Goal: Transaction & Acquisition: Purchase product/service

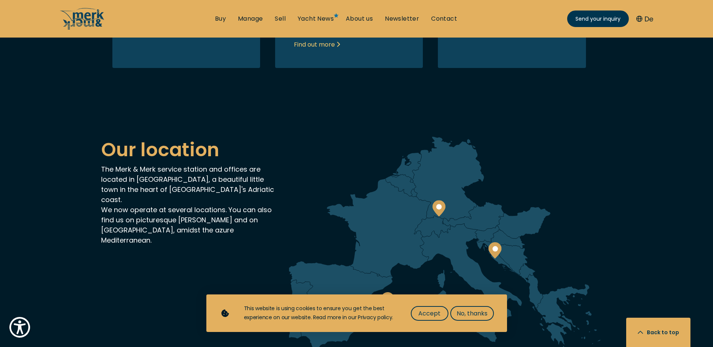
scroll to position [1509, 0]
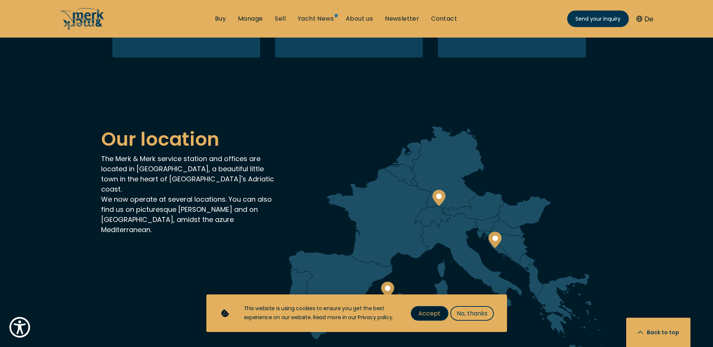
click at [418, 313] on button "Accept" at bounding box center [430, 313] width 38 height 15
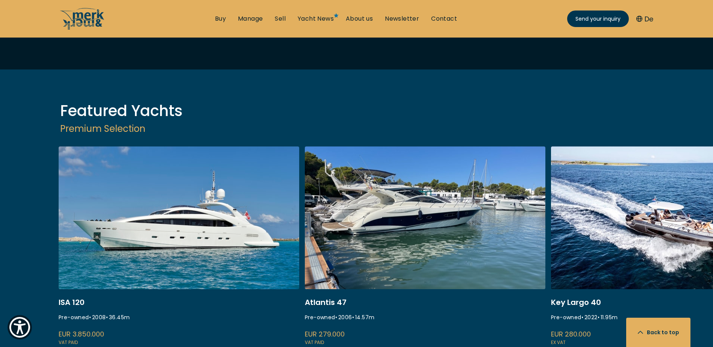
scroll to position [902, 0]
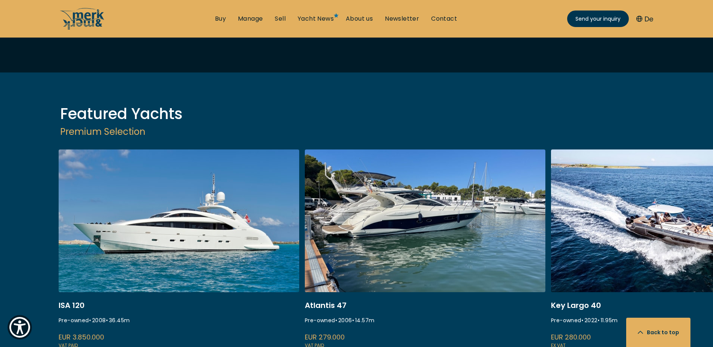
click at [169, 222] on link at bounding box center [179, 250] width 241 height 200
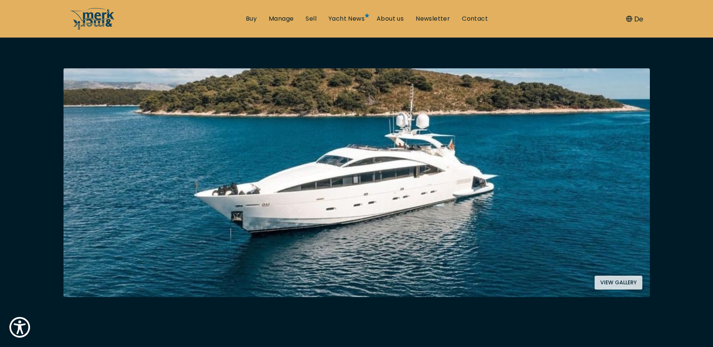
scroll to position [113, 0]
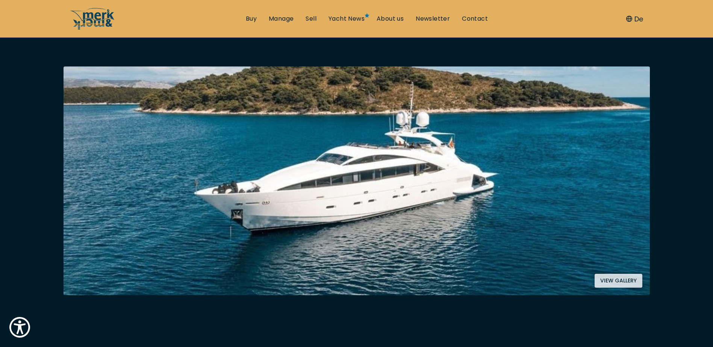
click at [626, 284] on button "View gallery" at bounding box center [619, 281] width 48 height 14
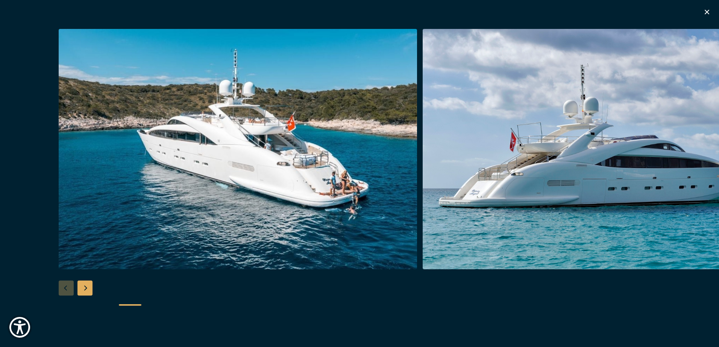
click at [82, 288] on div "Next slide" at bounding box center [84, 288] width 15 height 15
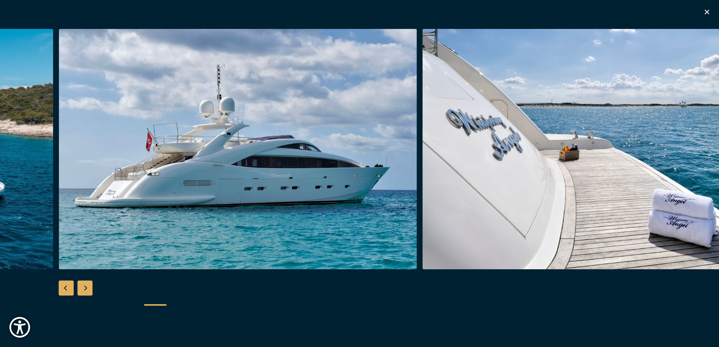
click at [82, 288] on div "Next slide" at bounding box center [84, 288] width 15 height 15
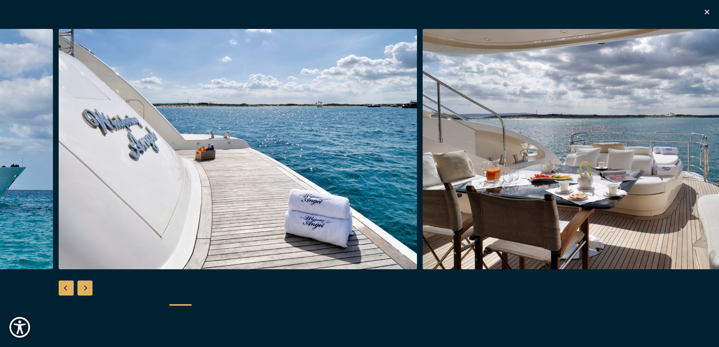
click at [82, 288] on div "Next slide" at bounding box center [84, 288] width 15 height 15
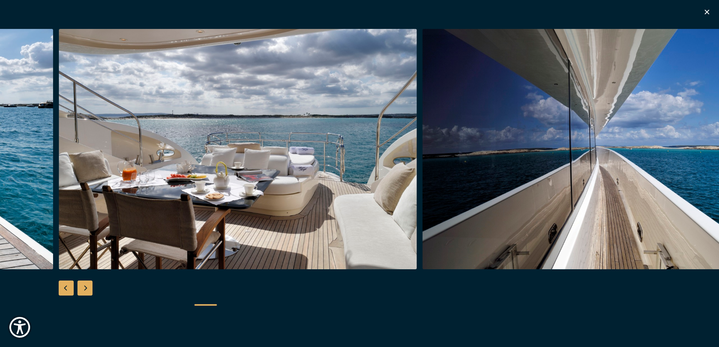
click at [82, 288] on div "Next slide" at bounding box center [84, 288] width 15 height 15
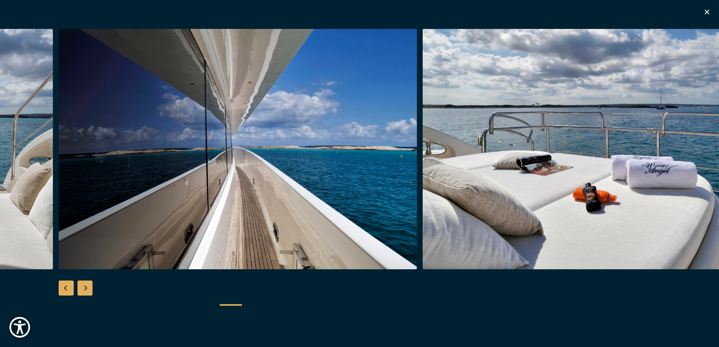
click at [82, 288] on div "Next slide" at bounding box center [84, 288] width 15 height 15
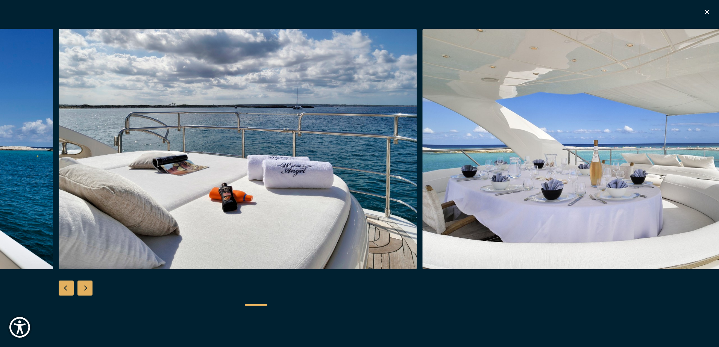
click at [84, 288] on div "Next slide" at bounding box center [84, 288] width 15 height 15
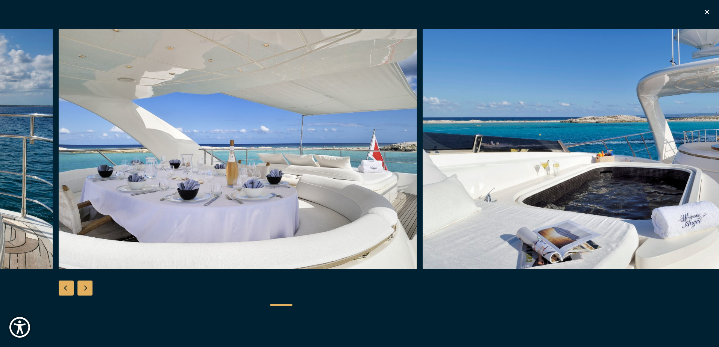
click at [86, 288] on div "Next slide" at bounding box center [84, 288] width 15 height 15
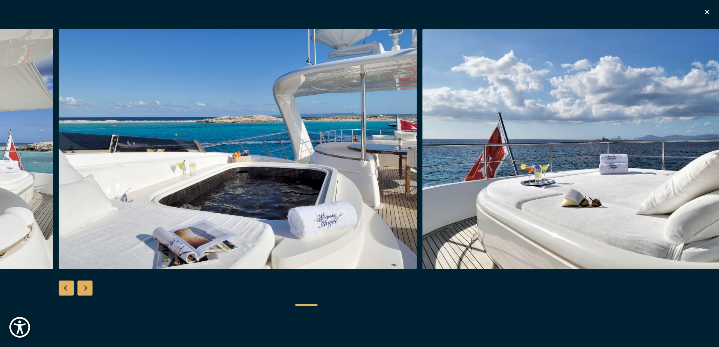
click at [84, 293] on div "Next slide" at bounding box center [84, 288] width 15 height 15
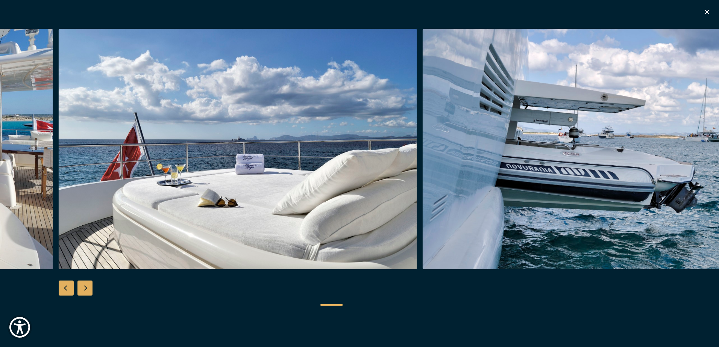
click at [84, 293] on div "Next slide" at bounding box center [84, 288] width 15 height 15
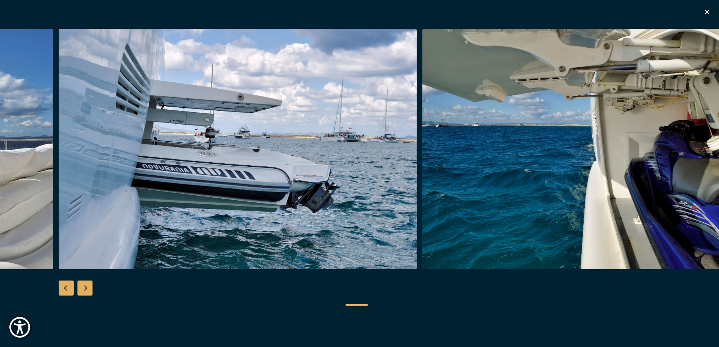
click at [84, 293] on div "Next slide" at bounding box center [84, 288] width 15 height 15
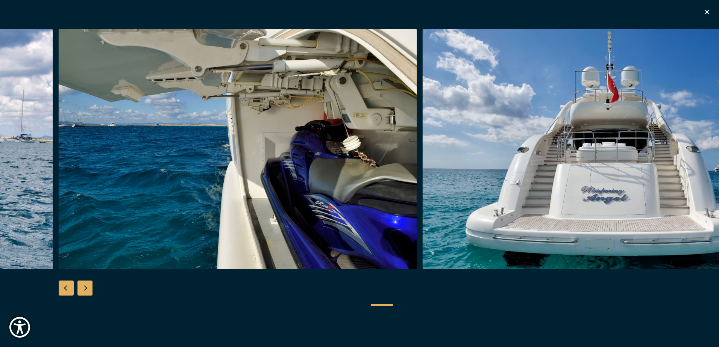
click at [84, 293] on div "Next slide" at bounding box center [84, 288] width 15 height 15
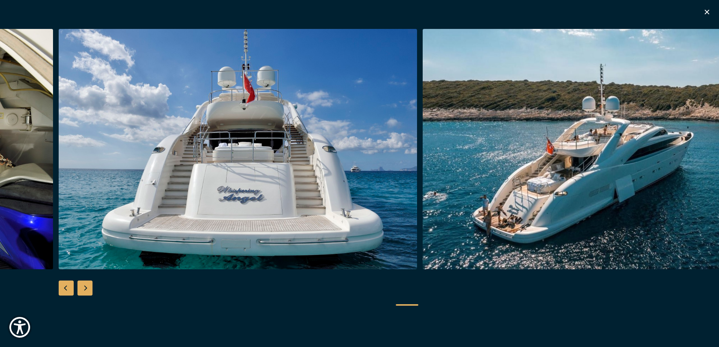
click at [84, 293] on div "Next slide" at bounding box center [84, 288] width 15 height 15
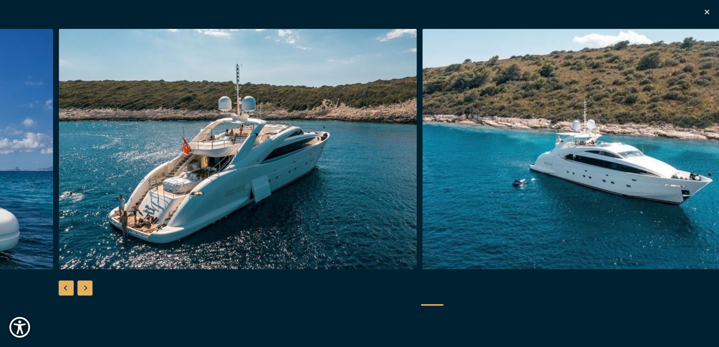
click at [84, 293] on div "Next slide" at bounding box center [84, 288] width 15 height 15
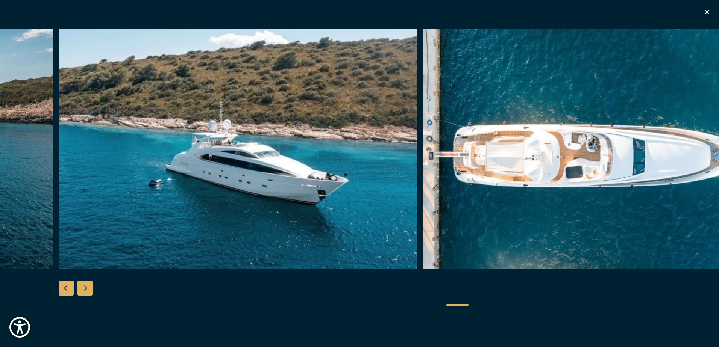
click at [84, 293] on div "Next slide" at bounding box center [84, 288] width 15 height 15
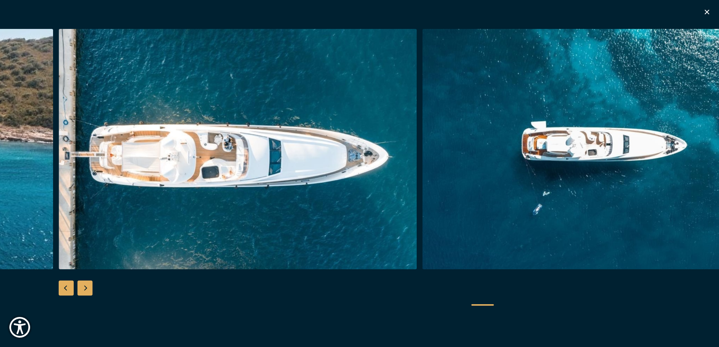
click at [84, 293] on div "Next slide" at bounding box center [84, 288] width 15 height 15
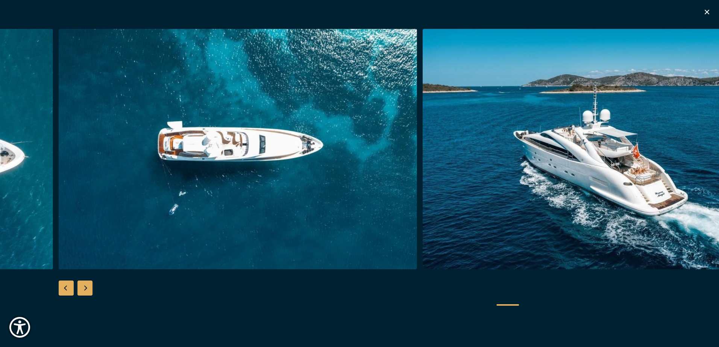
click at [84, 293] on div "Next slide" at bounding box center [84, 288] width 15 height 15
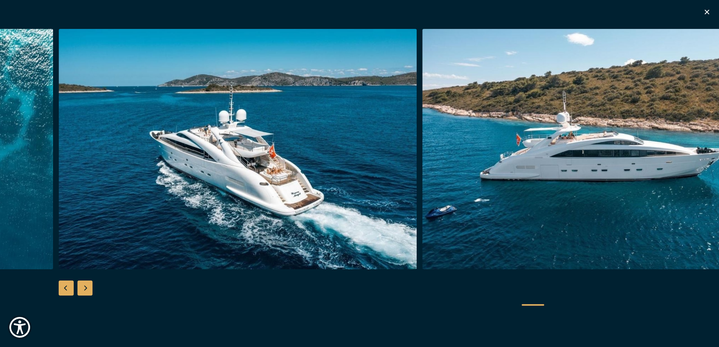
click at [84, 293] on div "Next slide" at bounding box center [84, 288] width 15 height 15
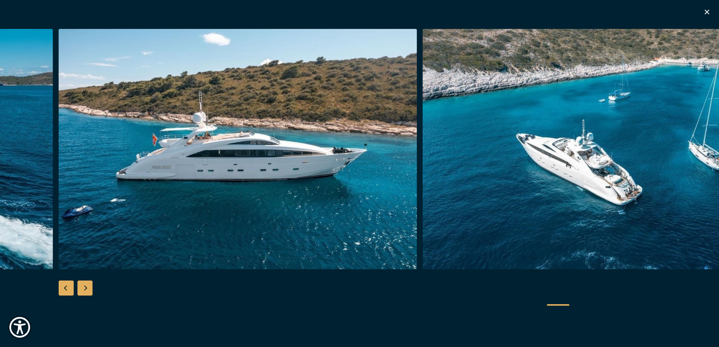
click at [84, 293] on div "Next slide" at bounding box center [84, 288] width 15 height 15
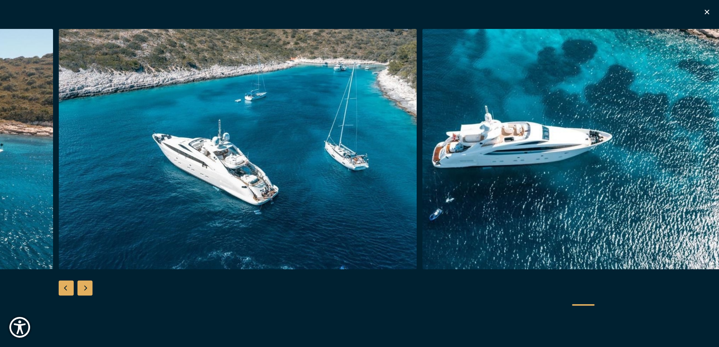
click at [84, 293] on div "Next slide" at bounding box center [84, 288] width 15 height 15
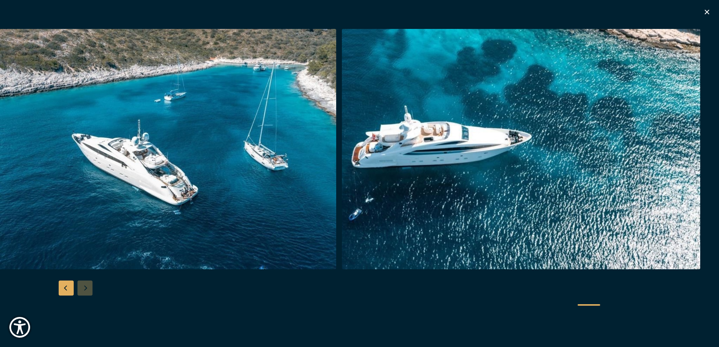
click at [709, 13] on icon "button" at bounding box center [706, 12] width 9 height 9
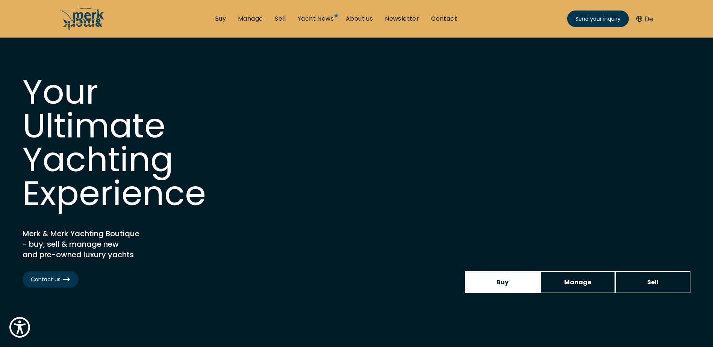
click at [509, 282] on link "Buy" at bounding box center [502, 282] width 75 height 22
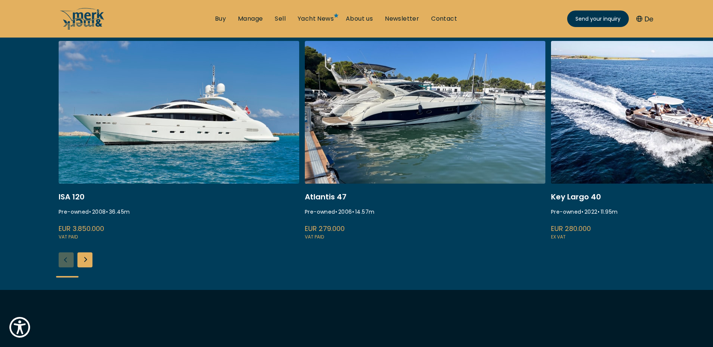
scroll to position [263, 0]
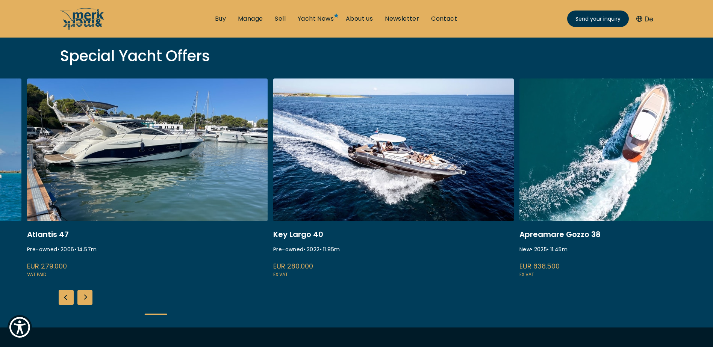
click at [363, 292] on div "ISA 120 Pre-owned • 2008 • 36.45 m EUR 3.850.000 VAT paid Atlantis 47 Pre-owned…" at bounding box center [356, 203] width 713 height 249
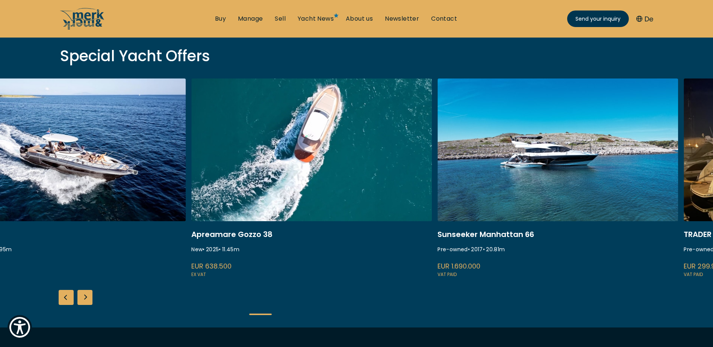
click at [315, 194] on link "gozzo 38 cabin" at bounding box center [311, 179] width 241 height 200
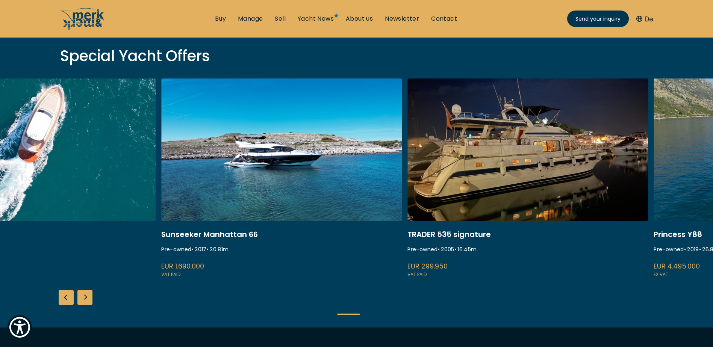
click at [292, 194] on link "ekstase" at bounding box center [281, 179] width 241 height 200
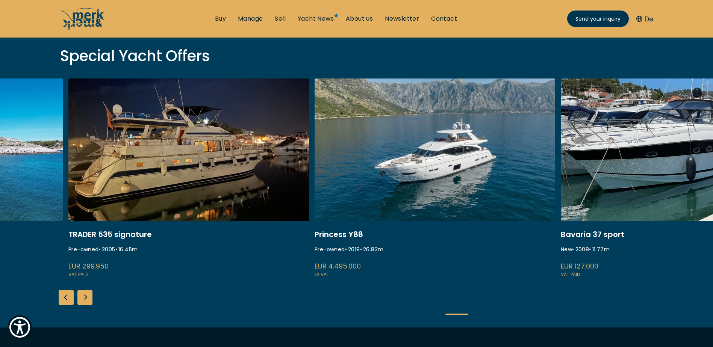
click at [272, 204] on link "trader 535 signature" at bounding box center [188, 179] width 241 height 200
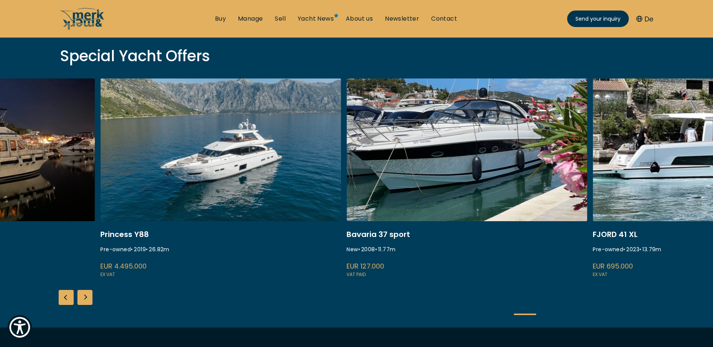
click at [342, 175] on div "Princess Y88 Pre-owned • 2019 • 26.82 m EUR 4.495.000 ex VAT" at bounding box center [223, 179] width 246 height 200
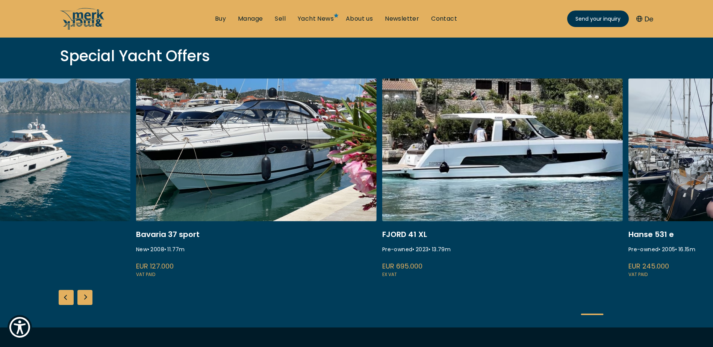
click at [317, 185] on link "marco polo bavaria 37" at bounding box center [256, 179] width 241 height 200
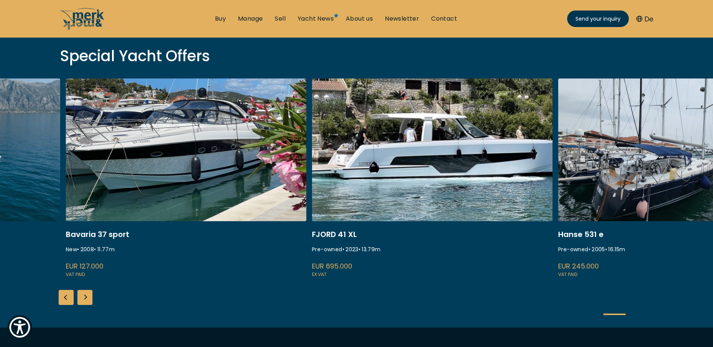
click at [312, 182] on link "fjord 41 xl" at bounding box center [432, 179] width 241 height 200
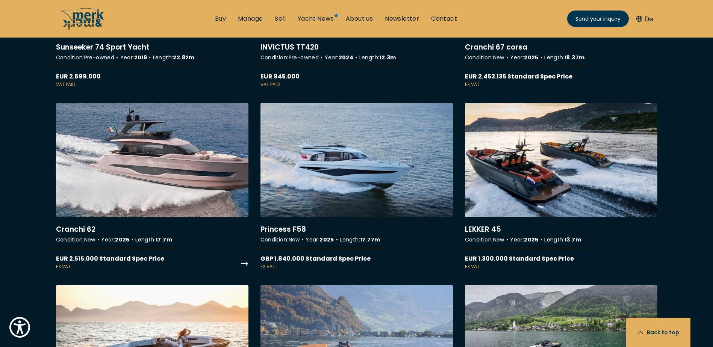
scroll to position [2293, 0]
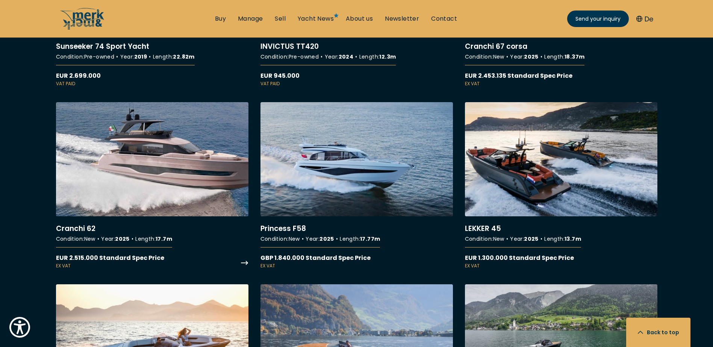
click at [170, 168] on link "More details about Cranchi 62" at bounding box center [152, 185] width 192 height 167
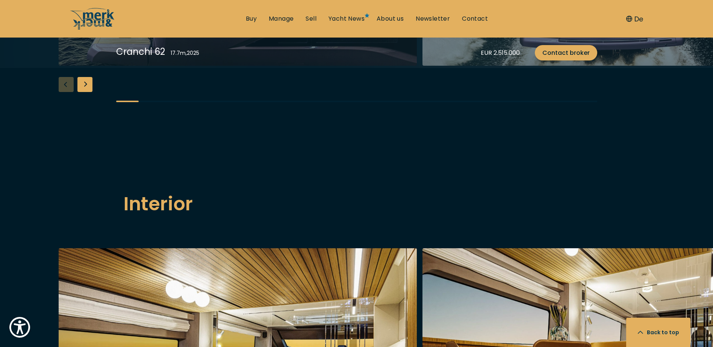
scroll to position [827, 0]
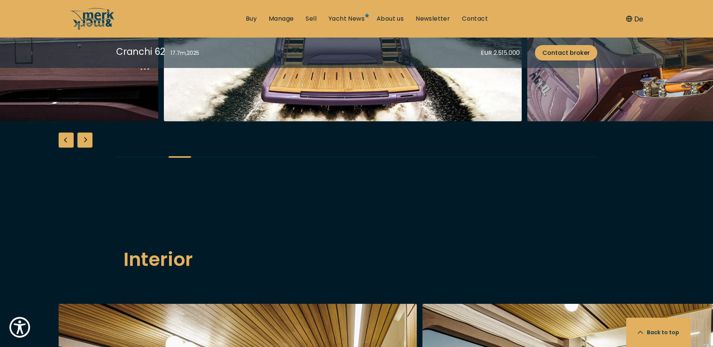
click at [192, 121] on img "button" at bounding box center [343, 1] width 358 height 241
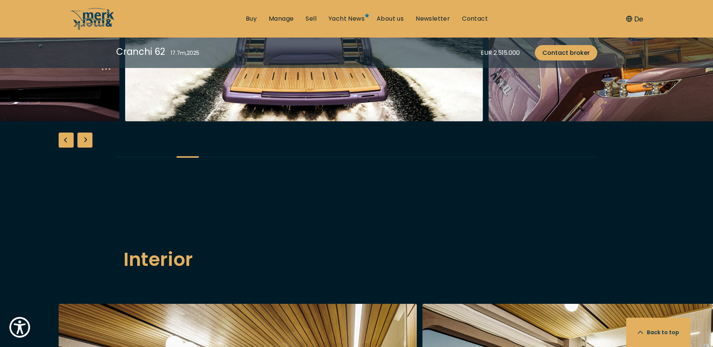
click at [489, 121] on img "button" at bounding box center [668, 1] width 358 height 241
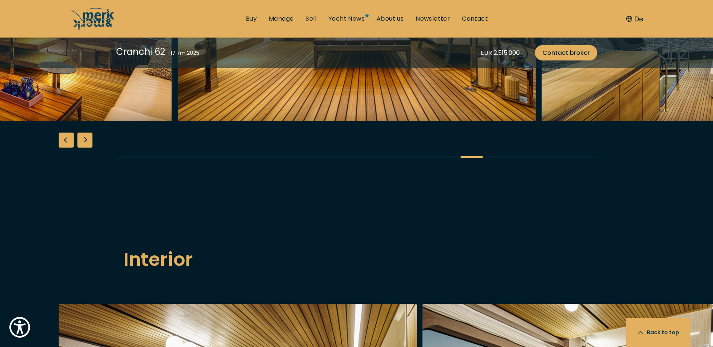
click at [187, 121] on img "button" at bounding box center [357, 1] width 358 height 241
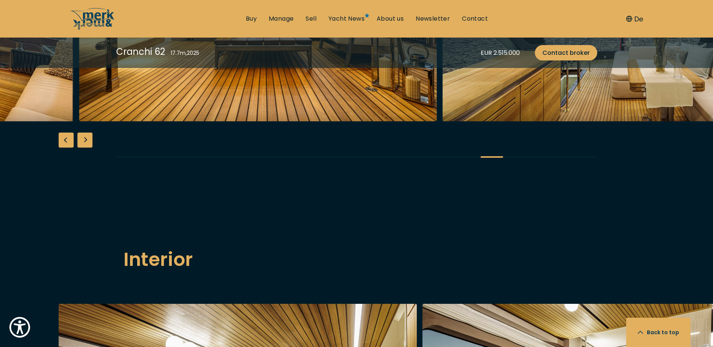
click at [178, 121] on img "button" at bounding box center [258, 1] width 358 height 241
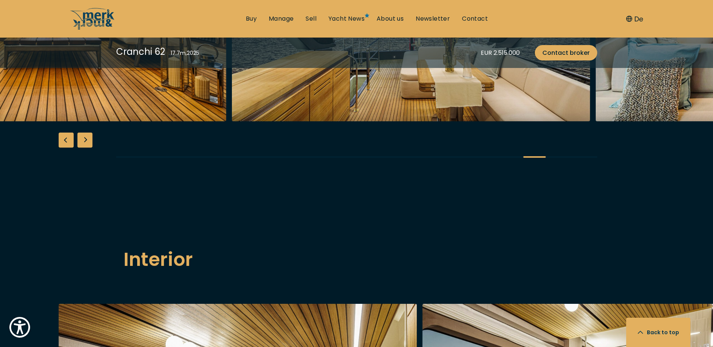
click at [232, 121] on img "button" at bounding box center [411, 1] width 358 height 241
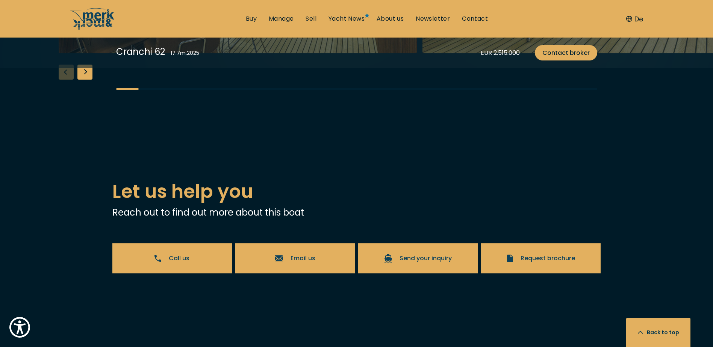
scroll to position [1353, 0]
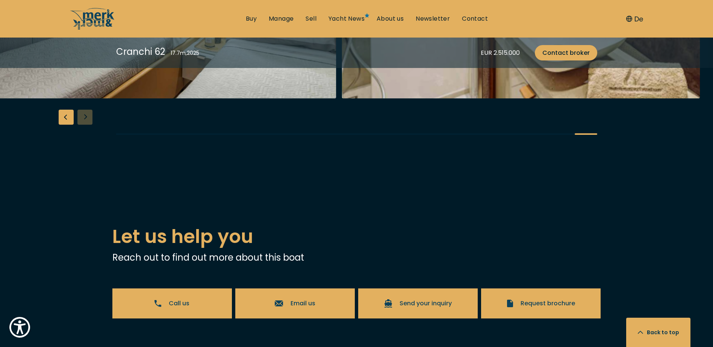
scroll to position [1241, 0]
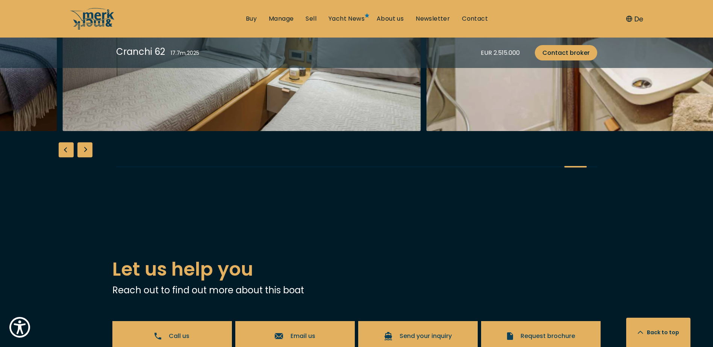
click at [391, 131] on img "button" at bounding box center [242, 11] width 358 height 241
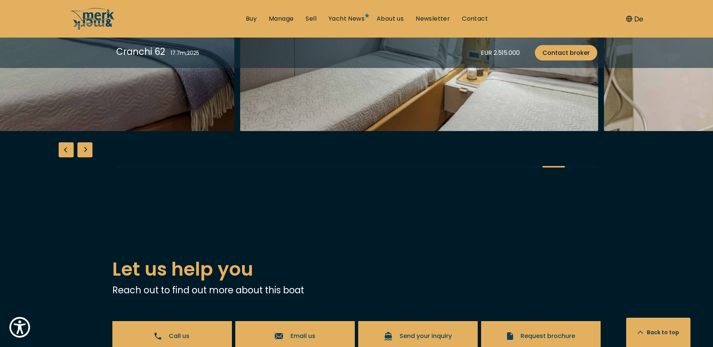
click at [235, 131] on img "button" at bounding box center [56, 11] width 358 height 241
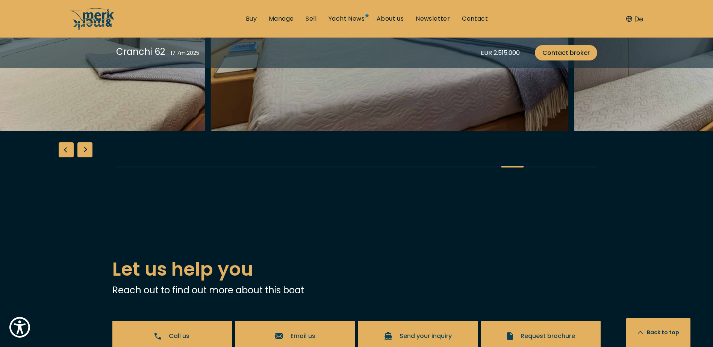
click at [523, 131] on img "button" at bounding box center [390, 11] width 358 height 241
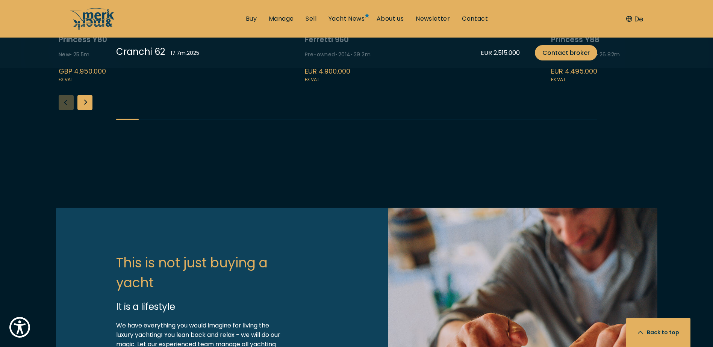
scroll to position [1880, 0]
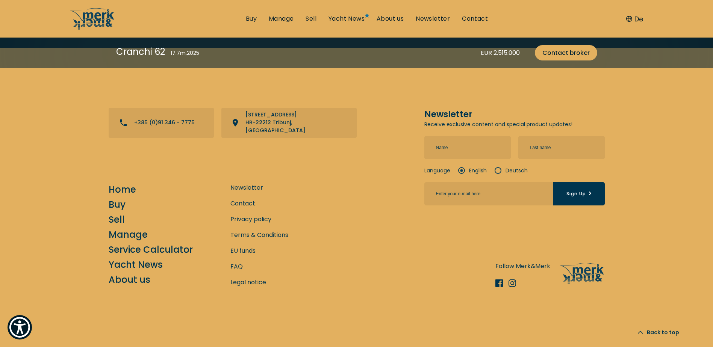
scroll to position [2598, 0]
click at [168, 246] on link "Service Calculator" at bounding box center [151, 249] width 84 height 13
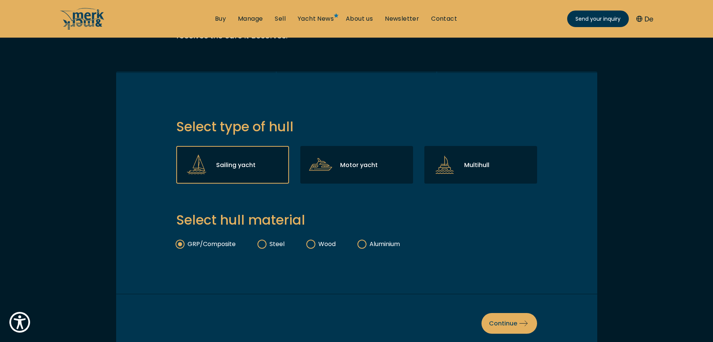
scroll to position [150, 0]
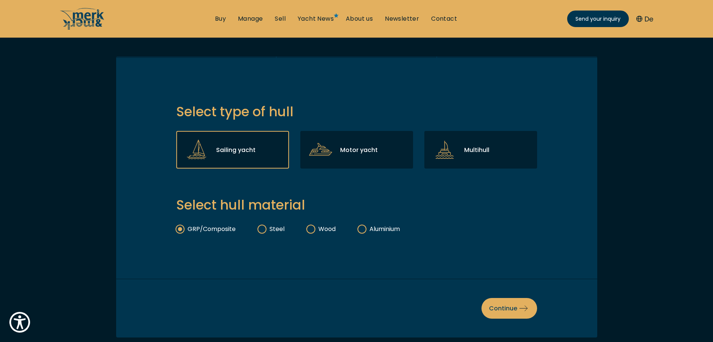
click at [272, 226] on label "Steel" at bounding box center [271, 228] width 26 height 9
click at [0, 0] on input "Steel" at bounding box center [0, 0] width 0 height 0
click at [334, 226] on label "Wood" at bounding box center [321, 228] width 29 height 9
click at [0, 0] on input "Wood" at bounding box center [0, 0] width 0 height 0
click at [376, 225] on label "Aluminium" at bounding box center [379, 228] width 42 height 9
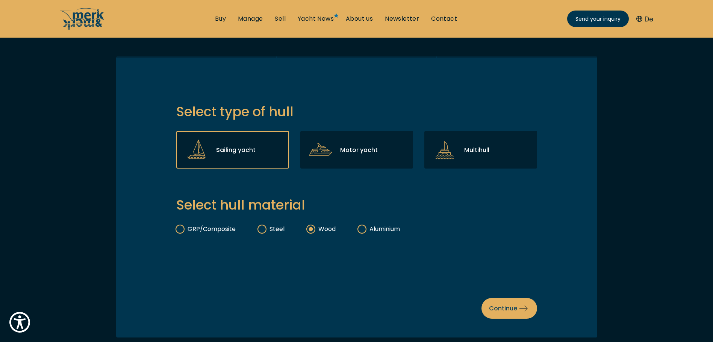
click at [0, 0] on input "Aluminium" at bounding box center [0, 0] width 0 height 0
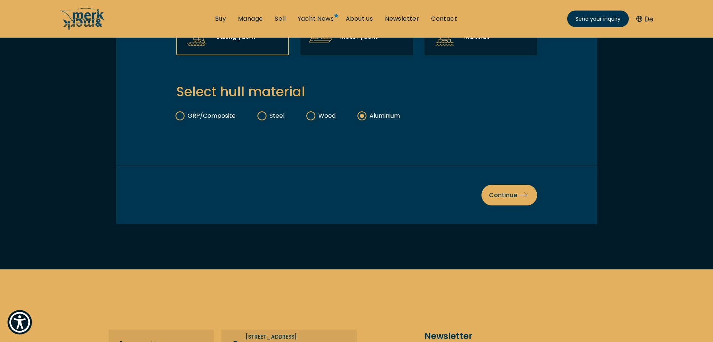
scroll to position [188, 0]
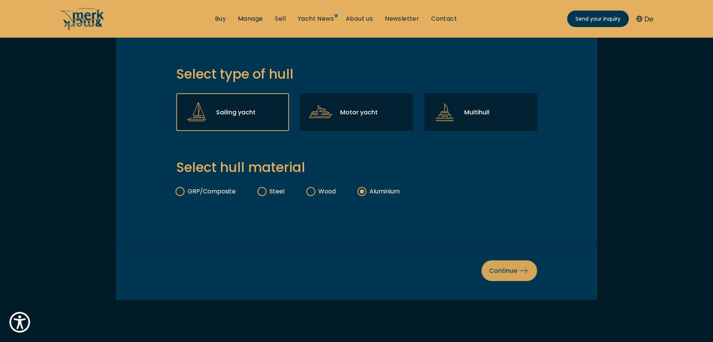
click at [514, 264] on button "Continue" at bounding box center [510, 270] width 56 height 21
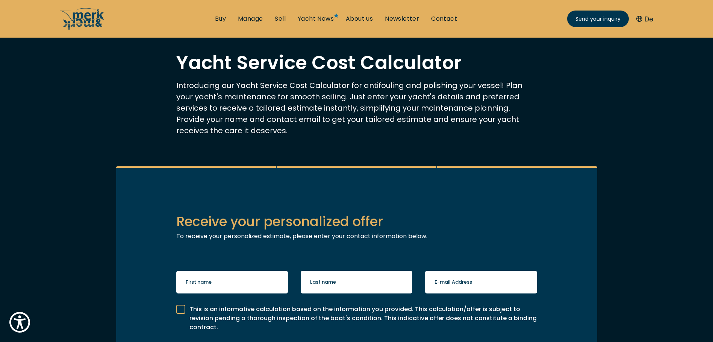
scroll to position [38, 0]
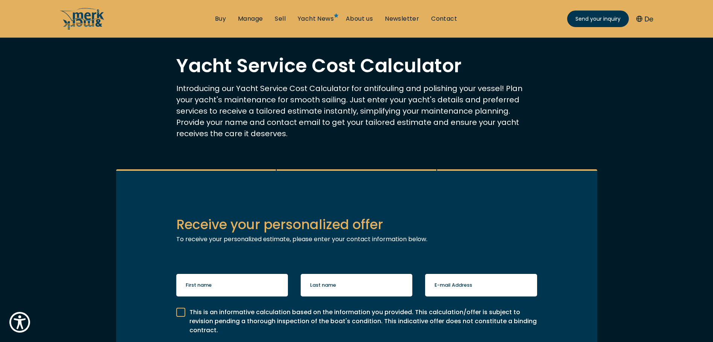
click at [253, 14] on ul "Buy Manage Sell Yacht News About us Newsletter Contact Send your inquiry" at bounding box center [336, 19] width 254 height 23
click at [306, 18] on link "Yacht News" at bounding box center [316, 19] width 36 height 8
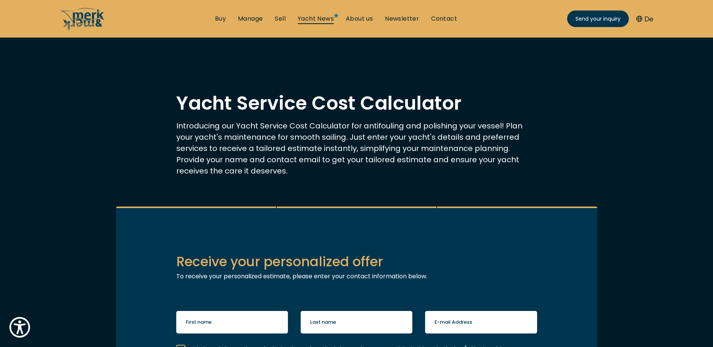
click at [327, 19] on link "Yacht News" at bounding box center [316, 19] width 36 height 8
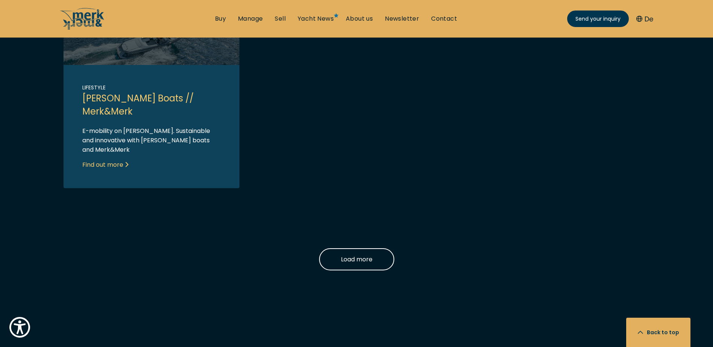
scroll to position [752, 0]
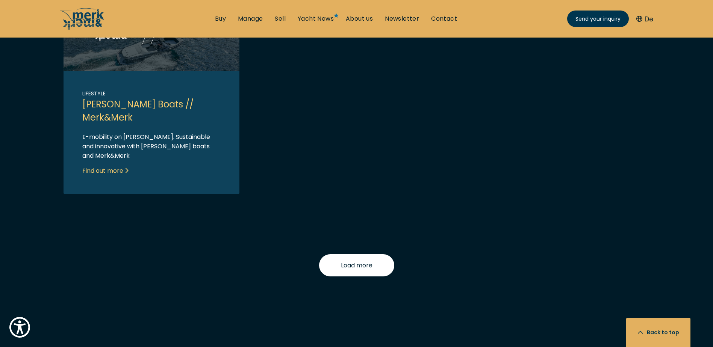
click at [350, 261] on span "Load more" at bounding box center [357, 265] width 32 height 9
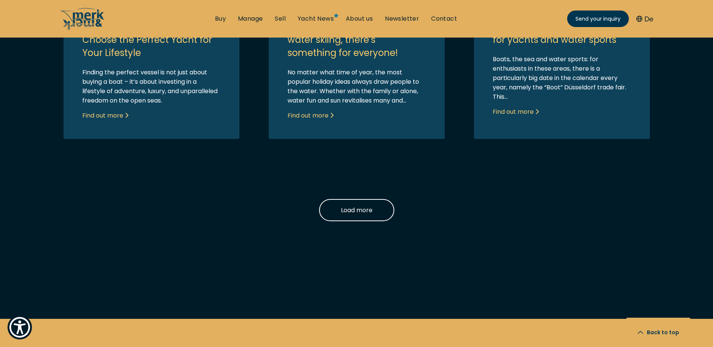
scroll to position [1362, 0]
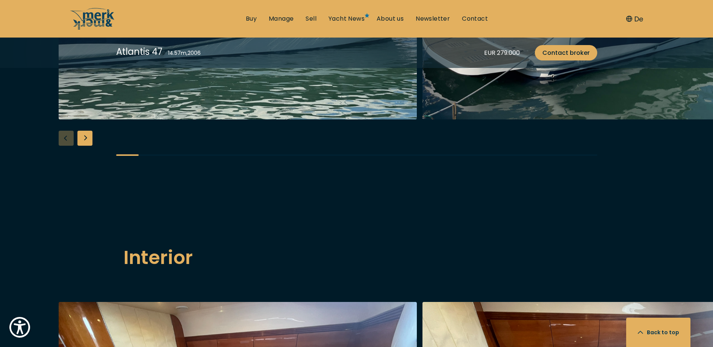
scroll to position [1391, 0]
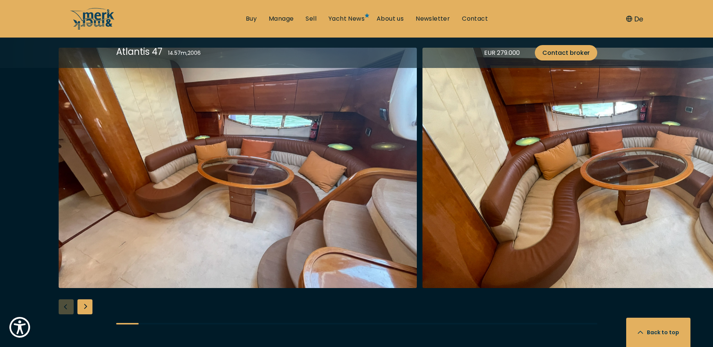
click at [85, 304] on div "Next slide" at bounding box center [84, 307] width 15 height 15
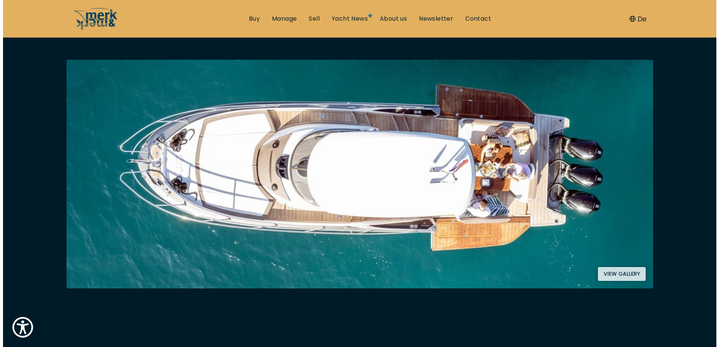
scroll to position [113, 0]
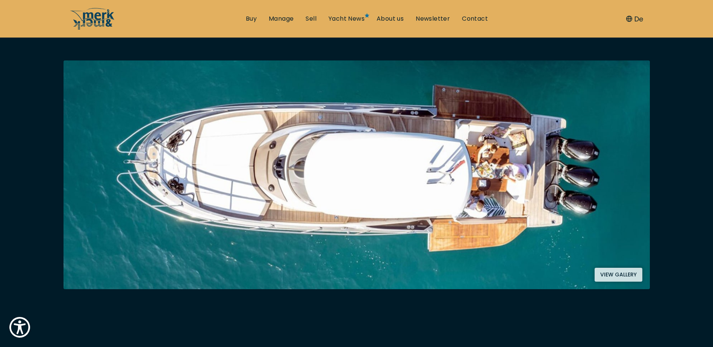
click at [626, 275] on button "View gallery" at bounding box center [619, 275] width 48 height 14
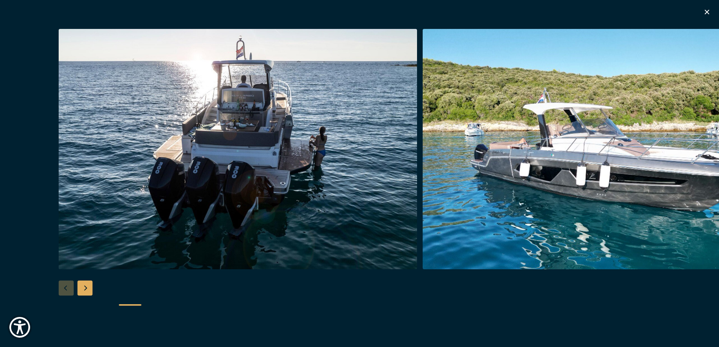
click at [79, 286] on div "Next slide" at bounding box center [84, 288] width 15 height 15
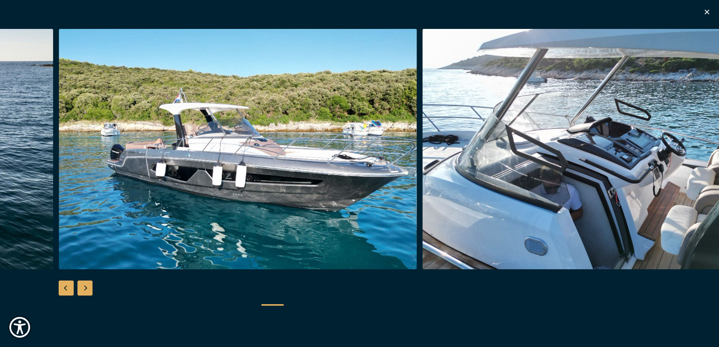
click at [79, 286] on div "Next slide" at bounding box center [84, 288] width 15 height 15
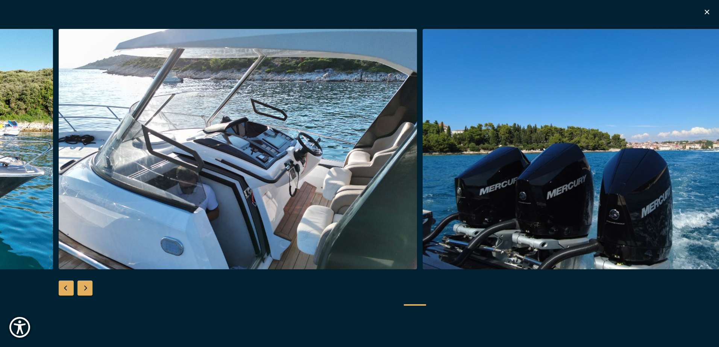
click at [79, 286] on div "Next slide" at bounding box center [84, 288] width 15 height 15
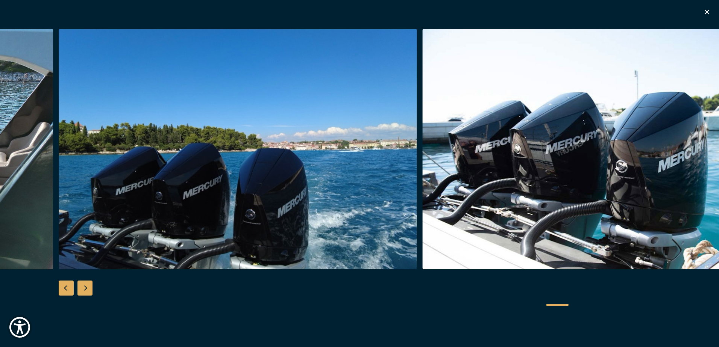
click at [79, 286] on div "Next slide" at bounding box center [84, 288] width 15 height 15
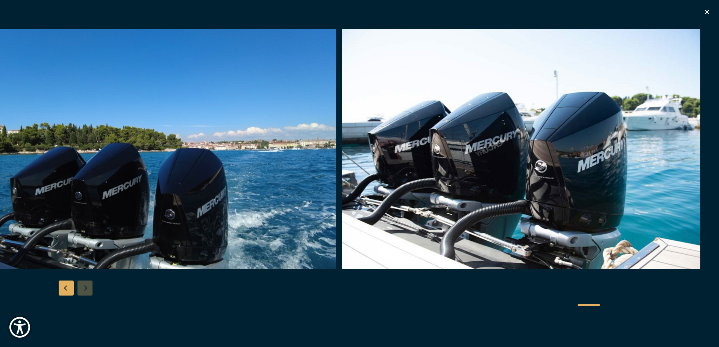
click at [79, 286] on div at bounding box center [359, 173] width 719 height 289
click at [65, 286] on div "Previous slide" at bounding box center [66, 288] width 15 height 15
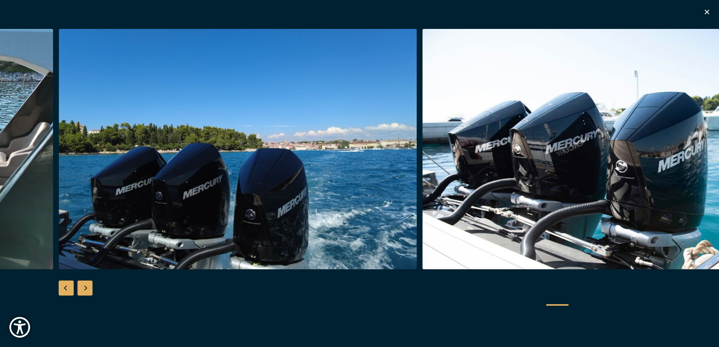
click at [65, 286] on div "Previous slide" at bounding box center [66, 288] width 15 height 15
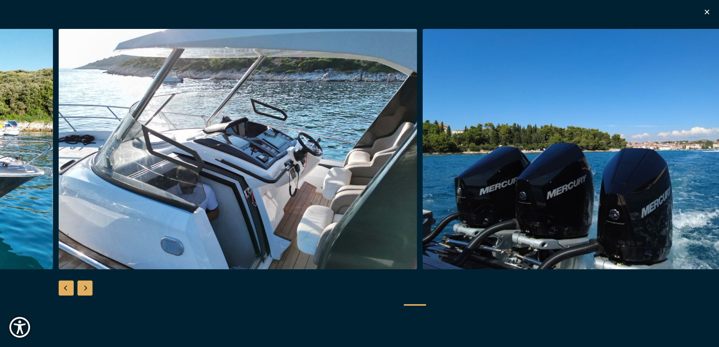
click at [65, 286] on div "Previous slide" at bounding box center [66, 288] width 15 height 15
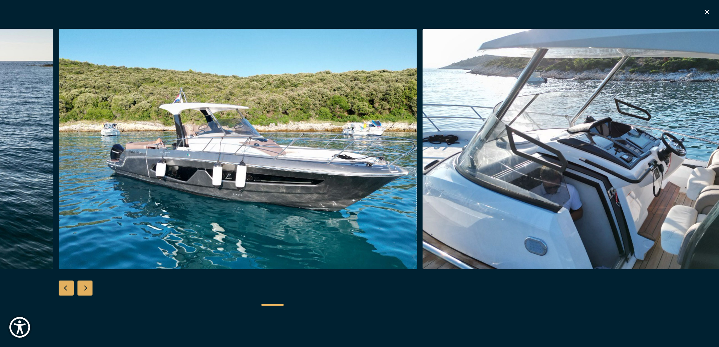
click at [65, 286] on div "Previous slide" at bounding box center [66, 288] width 15 height 15
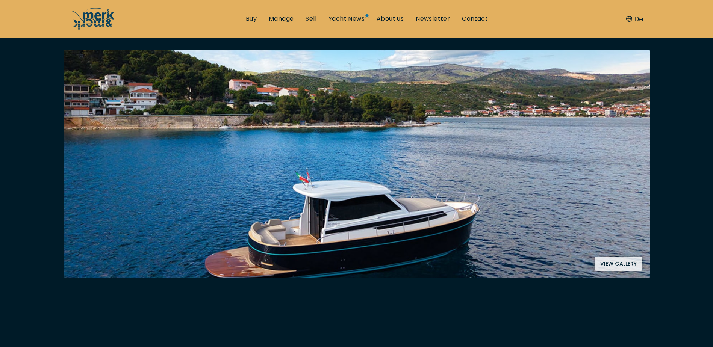
scroll to position [150, 0]
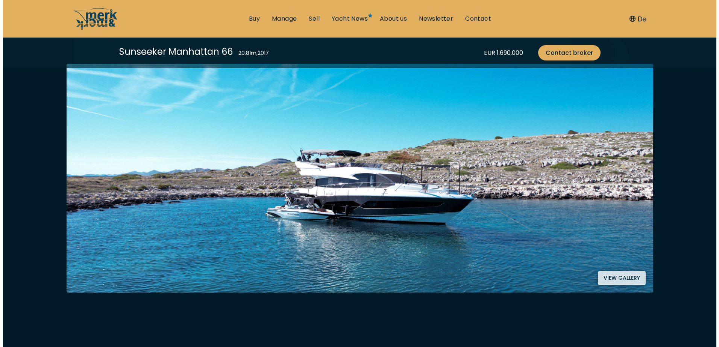
scroll to position [226, 0]
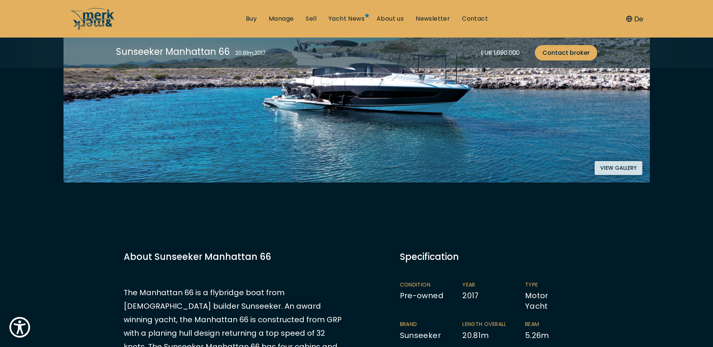
click at [623, 159] on img at bounding box center [357, 68] width 586 height 229
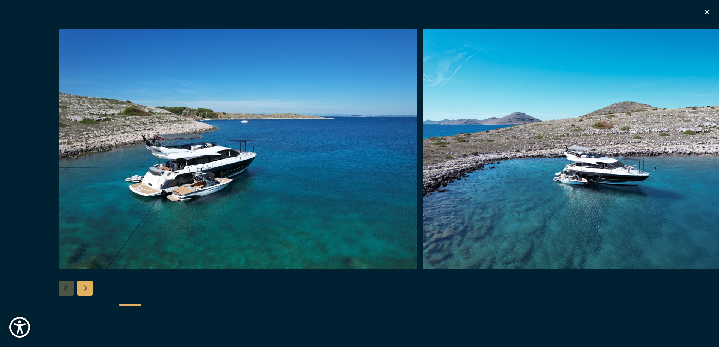
click at [86, 282] on div "Next slide" at bounding box center [84, 288] width 15 height 15
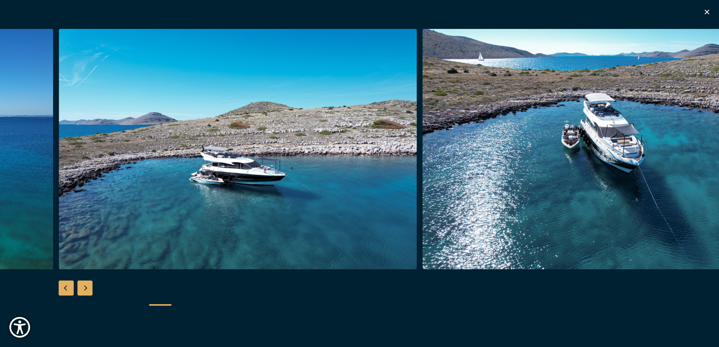
click at [83, 286] on div "Next slide" at bounding box center [84, 288] width 15 height 15
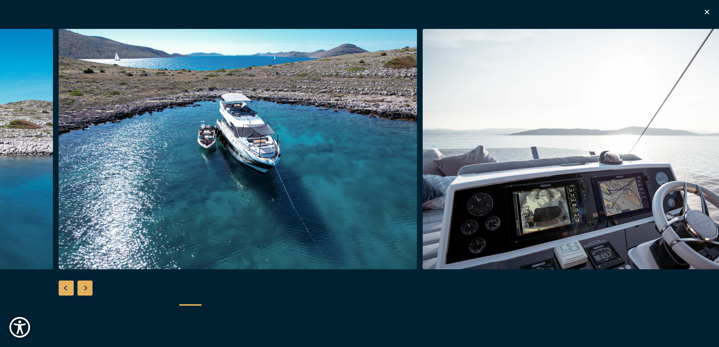
click at [83, 286] on div "Next slide" at bounding box center [84, 288] width 15 height 15
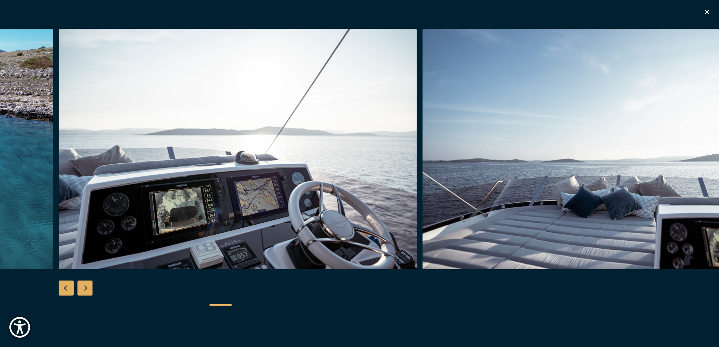
click at [83, 286] on div "Next slide" at bounding box center [84, 288] width 15 height 15
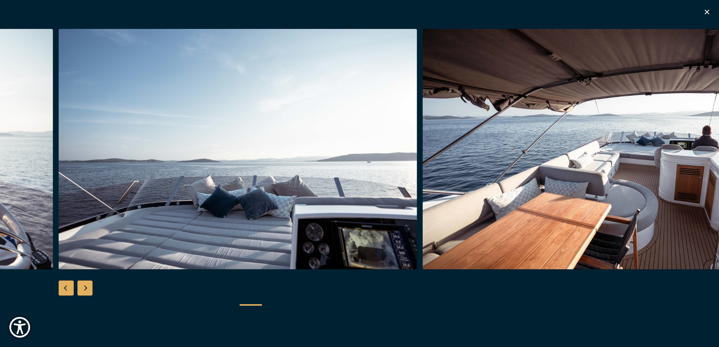
click at [83, 286] on div "Next slide" at bounding box center [84, 288] width 15 height 15
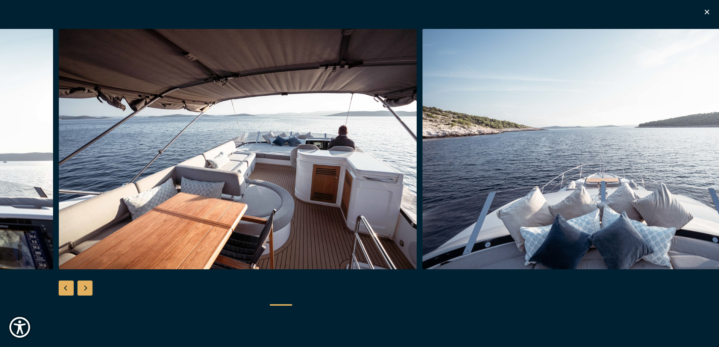
click at [83, 286] on div "Next slide" at bounding box center [84, 288] width 15 height 15
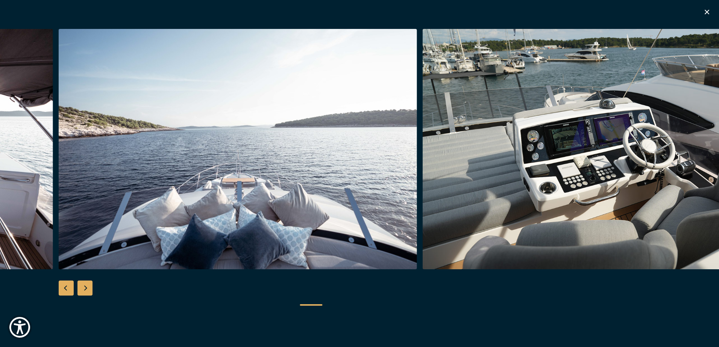
click at [83, 286] on div "Next slide" at bounding box center [84, 288] width 15 height 15
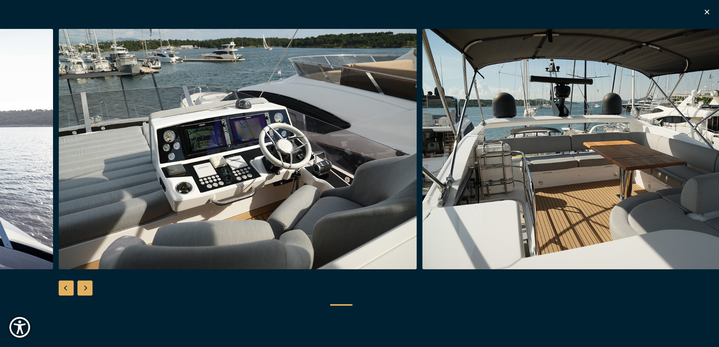
click at [83, 286] on div "Next slide" at bounding box center [84, 288] width 15 height 15
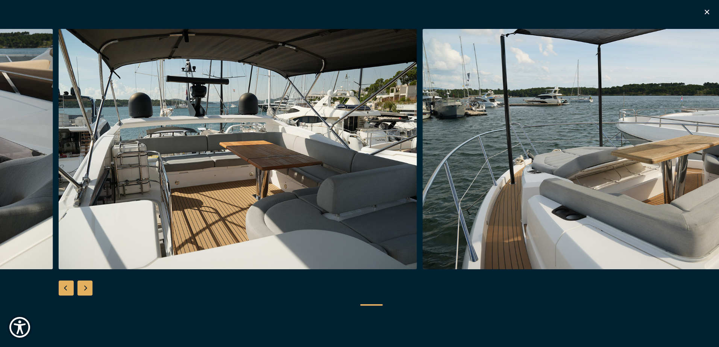
click at [83, 286] on div "Next slide" at bounding box center [84, 288] width 15 height 15
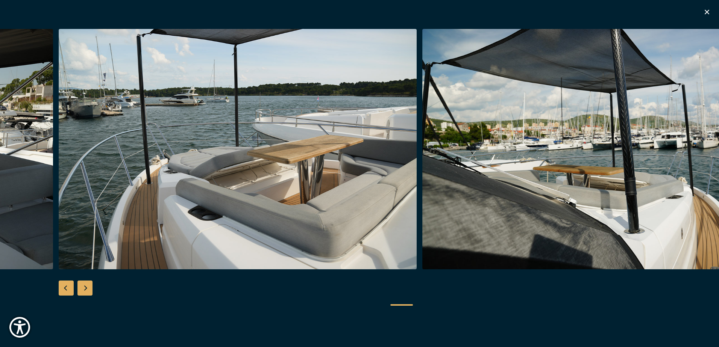
click at [83, 286] on div "Next slide" at bounding box center [84, 288] width 15 height 15
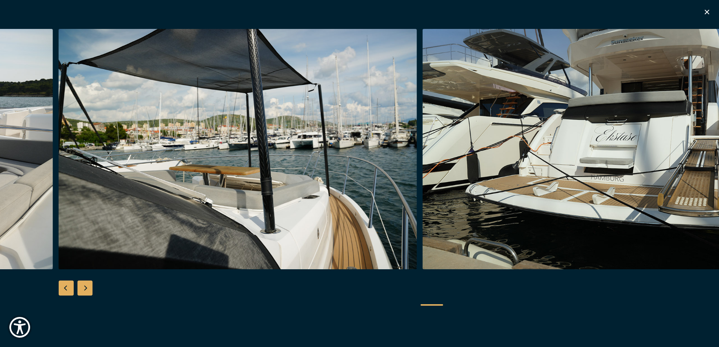
click at [83, 286] on div "Next slide" at bounding box center [84, 288] width 15 height 15
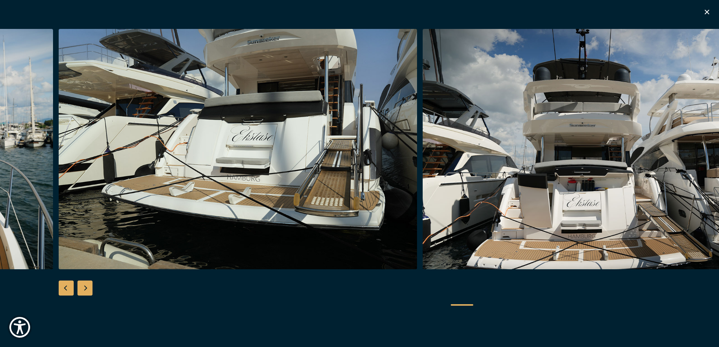
click at [83, 286] on div "Next slide" at bounding box center [84, 288] width 15 height 15
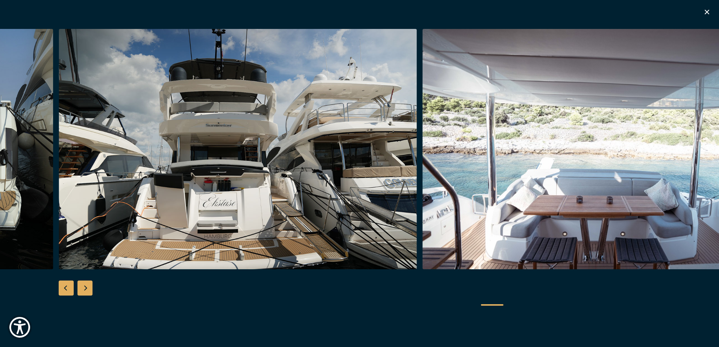
click at [83, 286] on div "Next slide" at bounding box center [84, 288] width 15 height 15
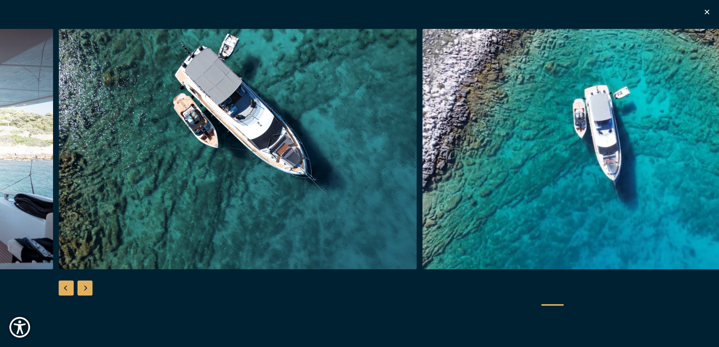
click at [83, 286] on div "Next slide" at bounding box center [84, 288] width 15 height 15
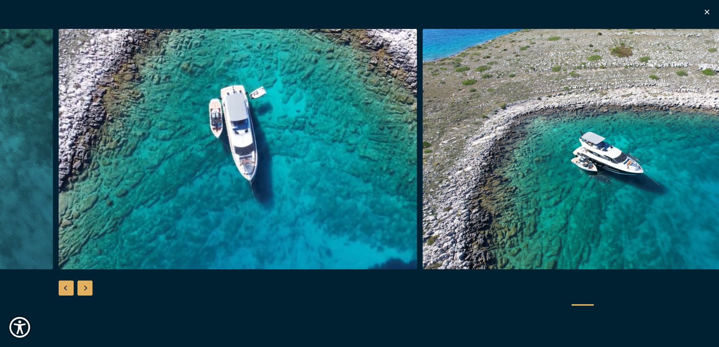
click at [83, 286] on div "Next slide" at bounding box center [84, 288] width 15 height 15
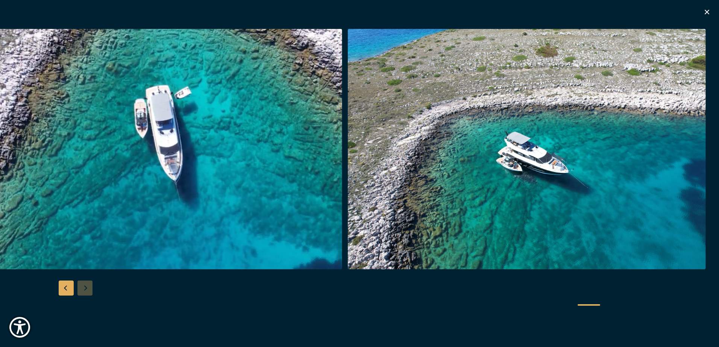
click at [83, 286] on div at bounding box center [359, 173] width 719 height 289
